Goal: Find contact information: Find contact information

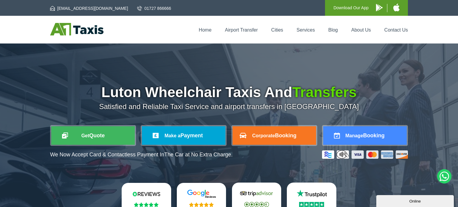
click at [425, 116] on div "Luton Wheelchair Taxis And Transfers Satisfied and Reliable Taxi Service and ai…" at bounding box center [229, 147] width 458 height 206
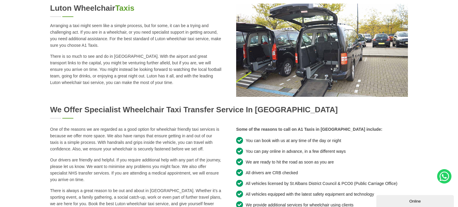
scroll to position [310, 0]
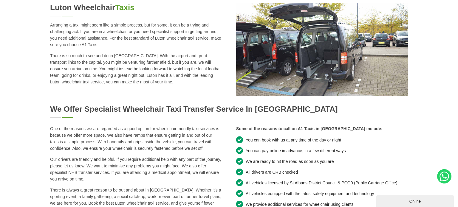
click at [423, 134] on div "Luton Wheelchair Taxis Arranging a taxi might seem like a simple process, but f…" at bounding box center [229, 183] width 458 height 361
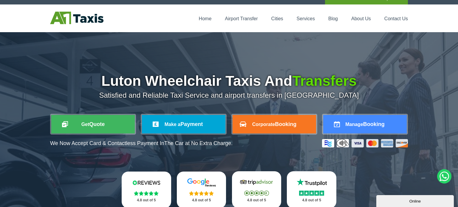
scroll to position [0, 0]
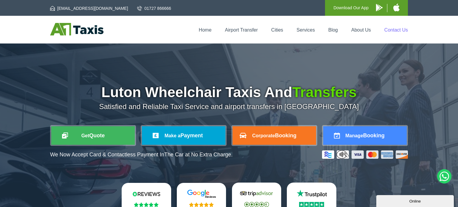
click at [393, 32] on link "Contact Us" at bounding box center [396, 29] width 24 height 5
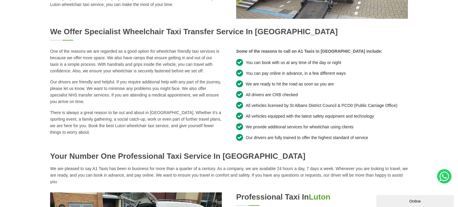
scroll to position [389, 0]
